Goal: Information Seeking & Learning: Learn about a topic

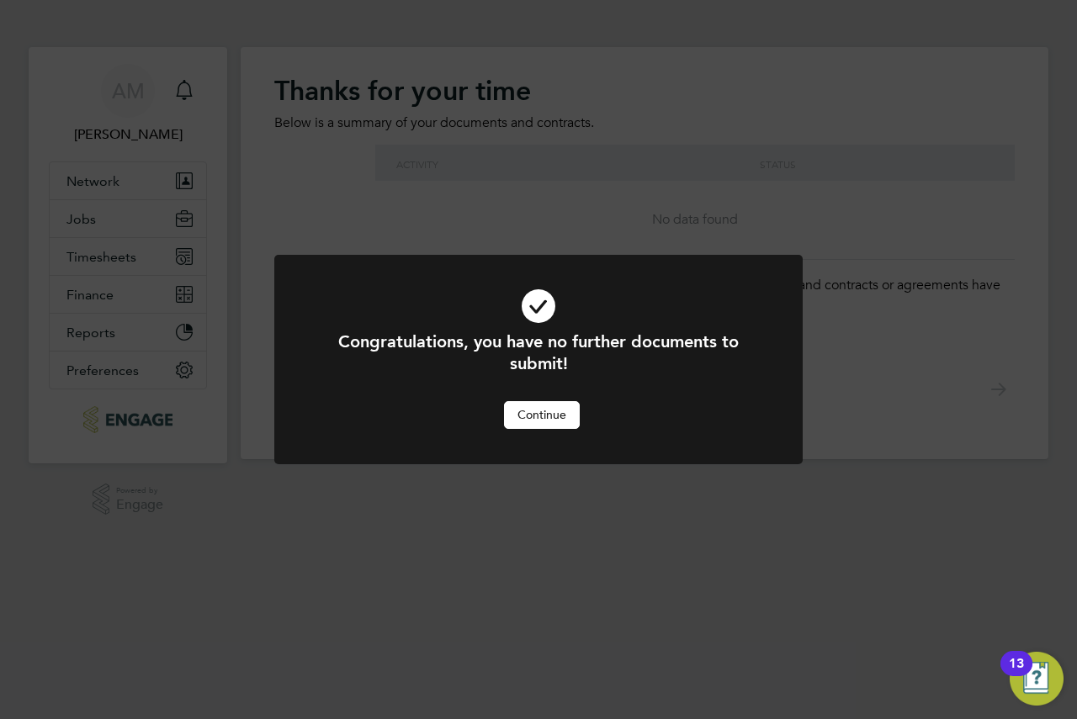
click at [532, 412] on button "Continue" at bounding box center [542, 414] width 76 height 27
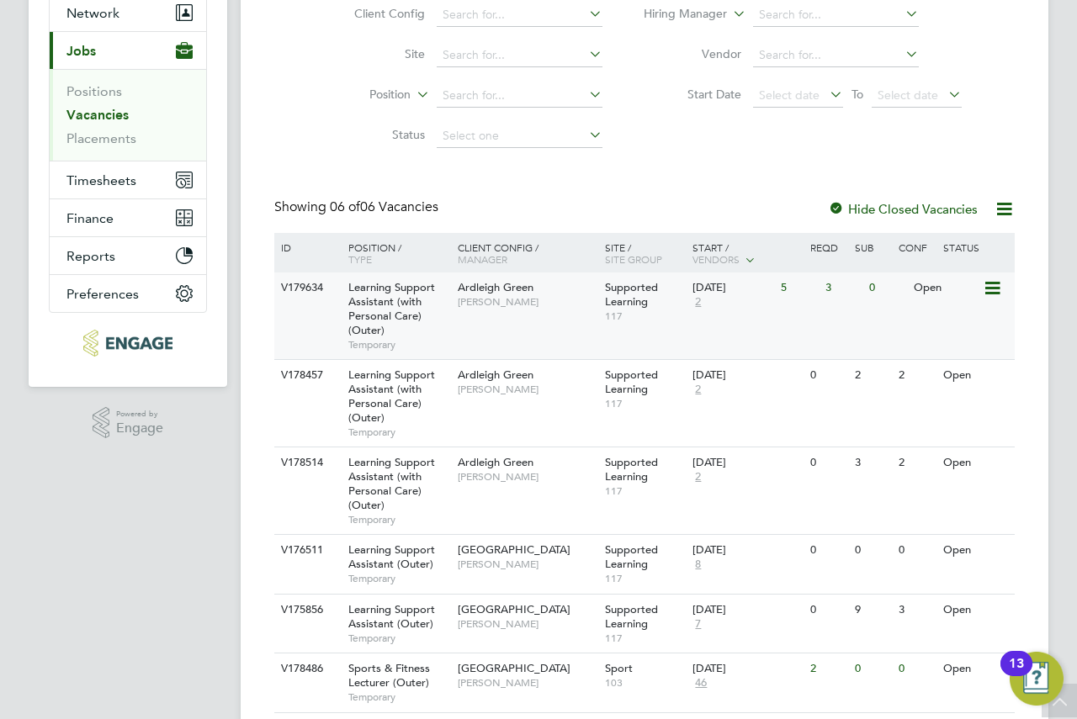
scroll to position [223, 0]
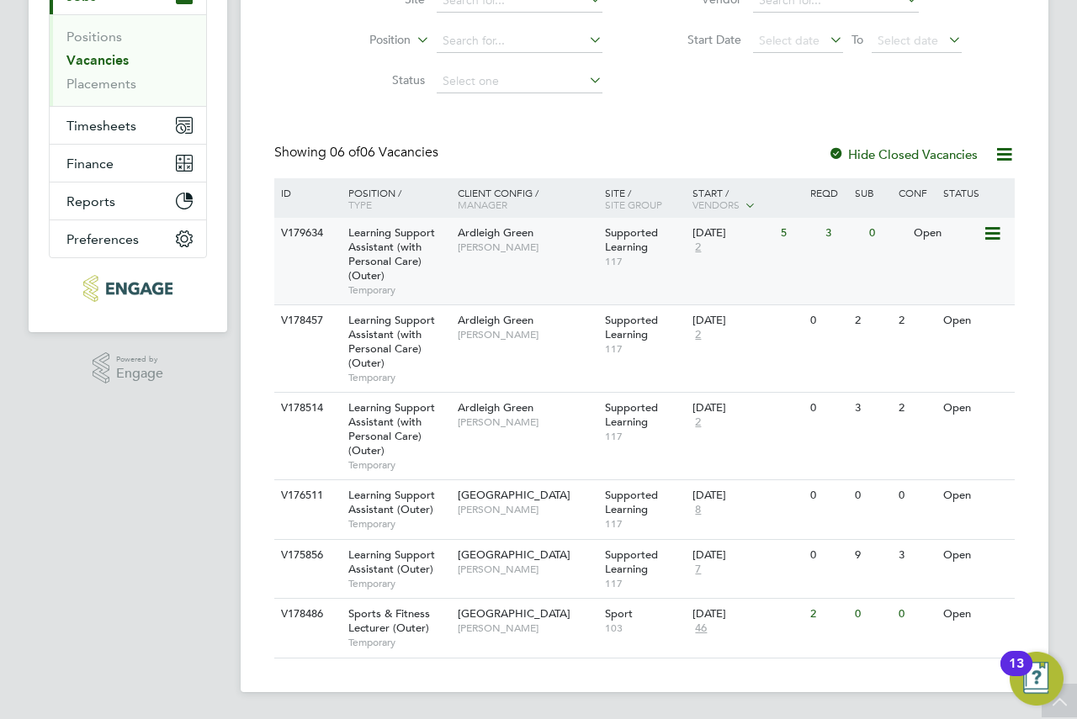
click at [495, 278] on div "V179634 Learning Support Assistant (with Personal Care) (Outer) Temporary Ardle…" at bounding box center [644, 261] width 740 height 87
click at [411, 240] on span "Learning Support Assistant (with Personal Care) (Outer)" at bounding box center [391, 253] width 87 height 57
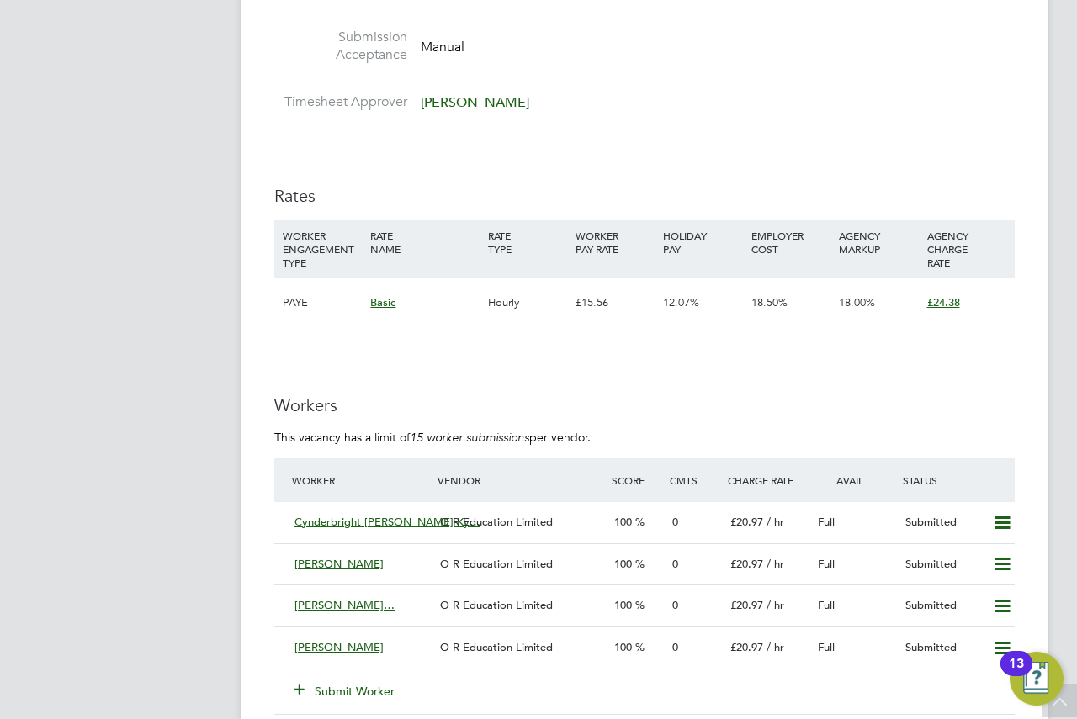
scroll to position [3175, 0]
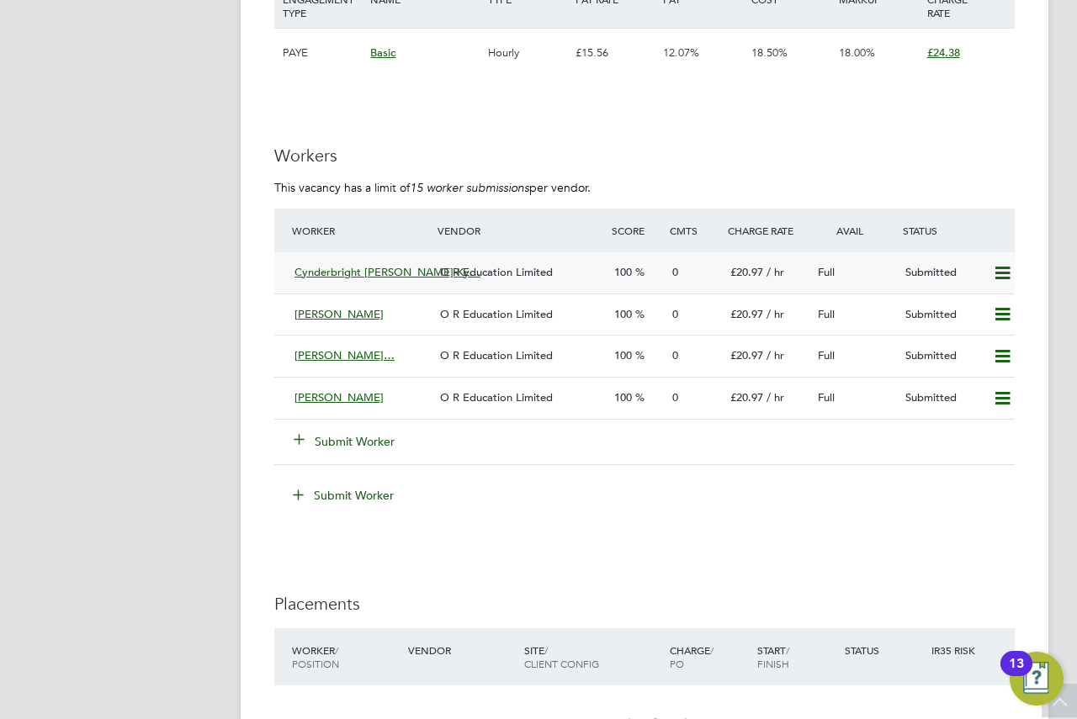
click at [1000, 267] on icon at bounding box center [1002, 273] width 21 height 13
drag, startPoint x: 977, startPoint y: 190, endPoint x: 956, endPoint y: 181, distance: 23.0
drag, startPoint x: 956, startPoint y: 181, endPoint x: 638, endPoint y: 139, distance: 319.9
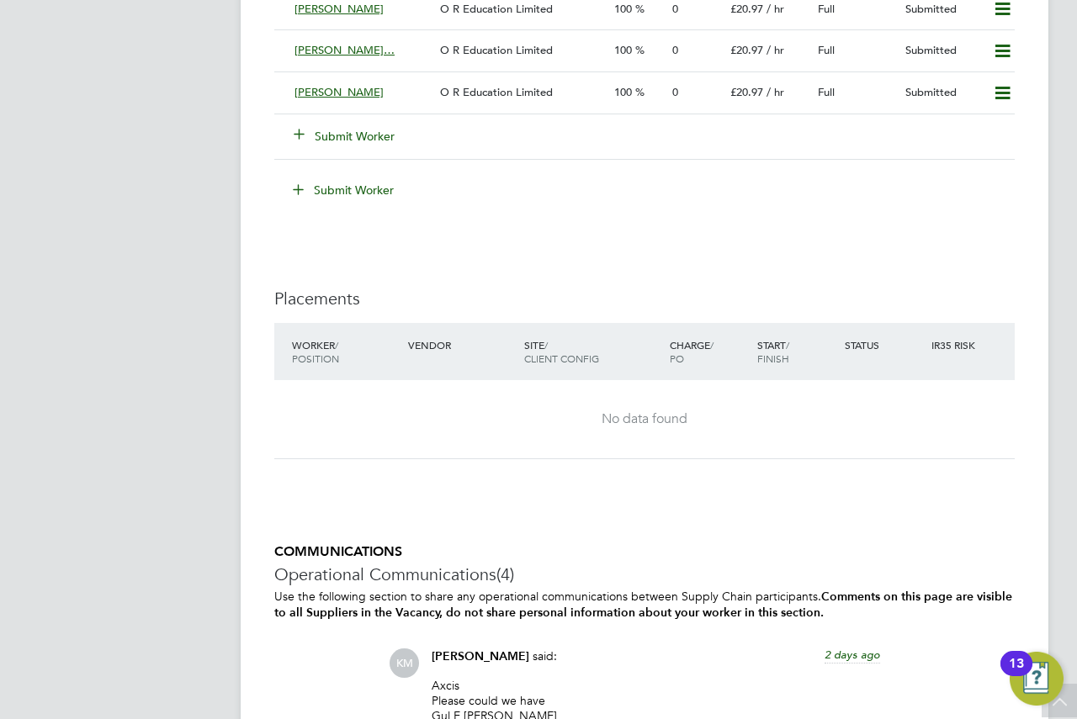
scroll to position [3269, 0]
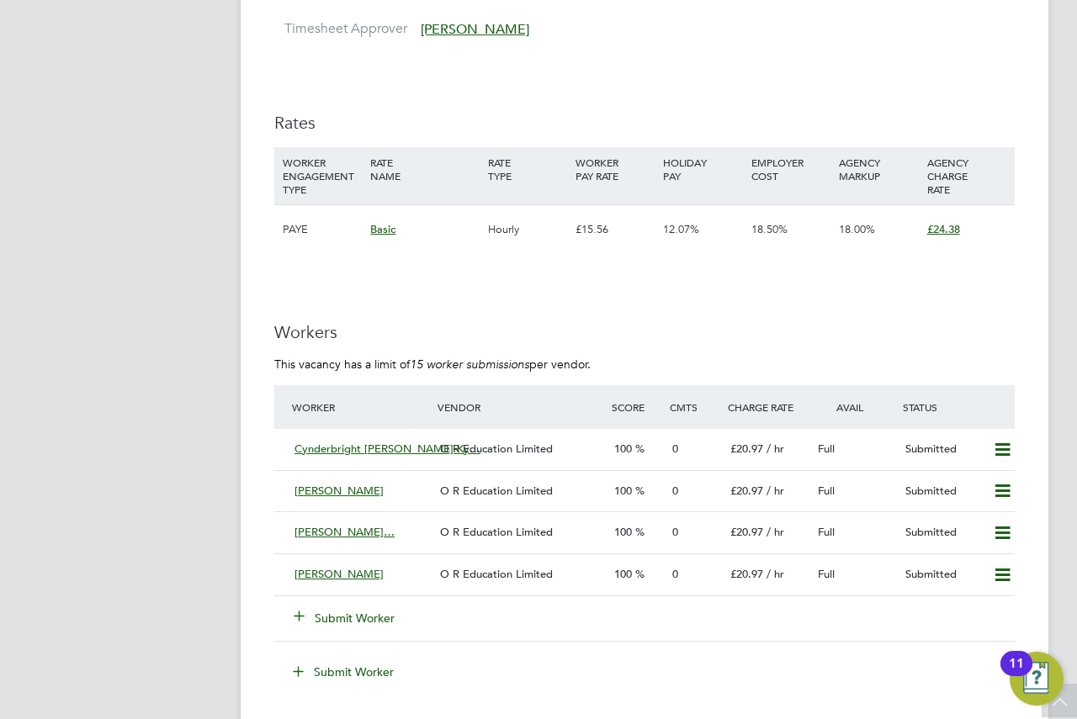
scroll to position [3219, 0]
